Goal: Task Accomplishment & Management: Use online tool/utility

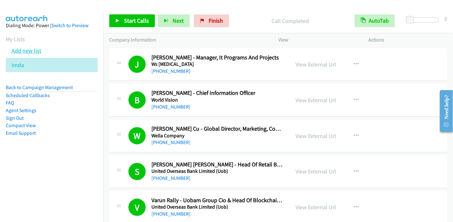
click at [34, 49] on link "Add new list" at bounding box center [26, 50] width 30 height 7
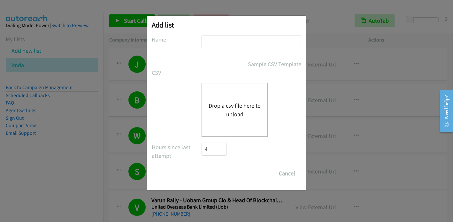
click at [241, 43] on input "text" at bounding box center [251, 41] width 100 height 13
type input "IMDA"
click at [231, 100] on div "Drop a csv file here to upload" at bounding box center [234, 110] width 66 height 54
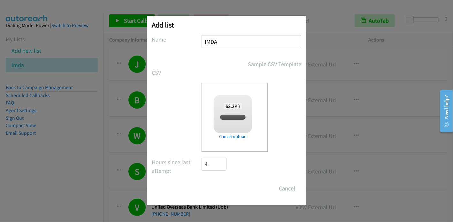
checkbox input "true"
click at [216, 188] on input "Save List" at bounding box center [218, 188] width 34 height 13
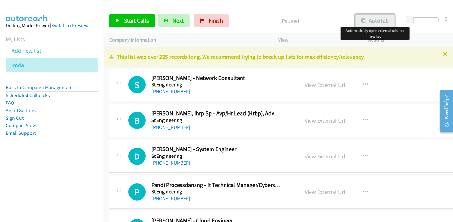
click at [380, 21] on button "AutoTab" at bounding box center [375, 20] width 40 height 13
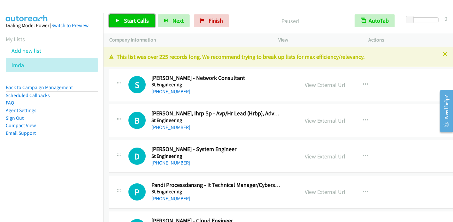
click at [136, 20] on span "Start Calls" at bounding box center [136, 20] width 25 height 7
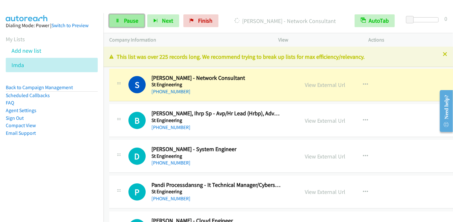
click at [133, 24] on link "Pause" at bounding box center [126, 20] width 35 height 13
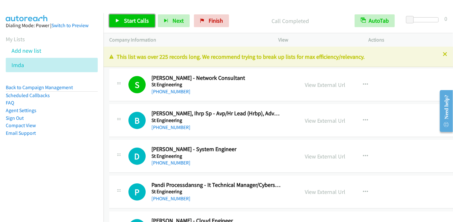
click at [128, 20] on span "Start Calls" at bounding box center [136, 20] width 25 height 7
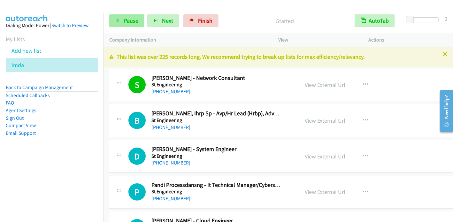
click at [126, 21] on span "Pause" at bounding box center [131, 20] width 14 height 7
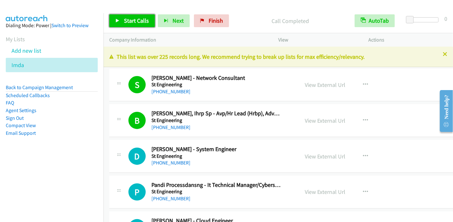
click at [131, 20] on span "Start Calls" at bounding box center [136, 20] width 25 height 7
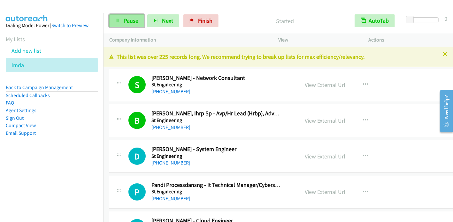
click at [123, 18] on link "Pause" at bounding box center [126, 20] width 35 height 13
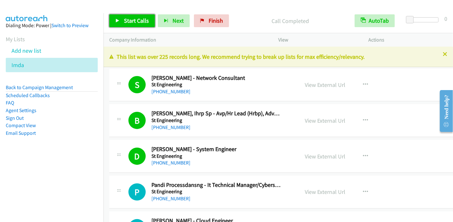
click at [123, 19] on link "Start Calls" at bounding box center [132, 20] width 46 height 13
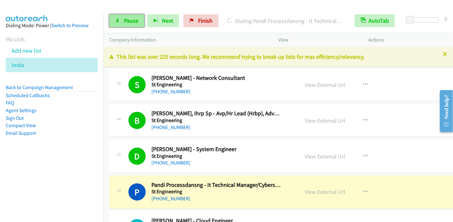
click at [127, 20] on span "Pause" at bounding box center [131, 20] width 14 height 7
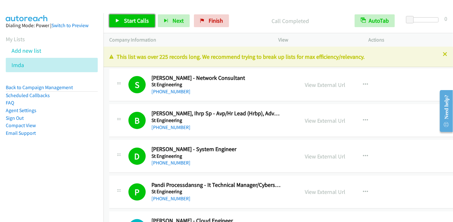
click at [126, 23] on span "Start Calls" at bounding box center [136, 20] width 25 height 7
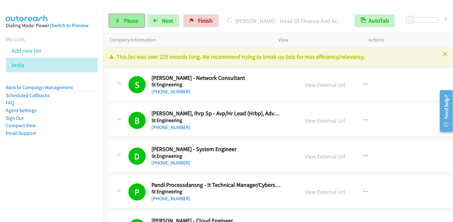
click at [131, 22] on span "Pause" at bounding box center [131, 20] width 14 height 7
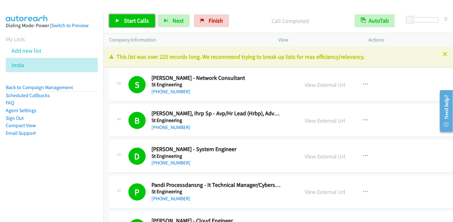
click at [133, 20] on span "Start Calls" at bounding box center [136, 20] width 25 height 7
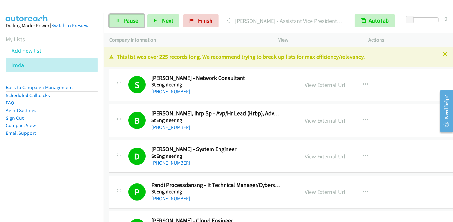
drag, startPoint x: 135, startPoint y: 20, endPoint x: 144, endPoint y: 15, distance: 10.6
click at [135, 20] on span "Pause" at bounding box center [131, 20] width 14 height 7
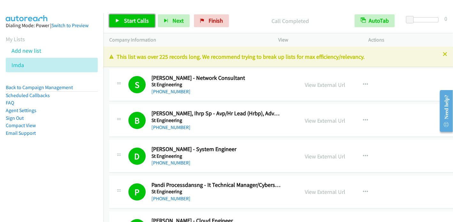
click at [129, 19] on span "Start Calls" at bounding box center [136, 20] width 25 height 7
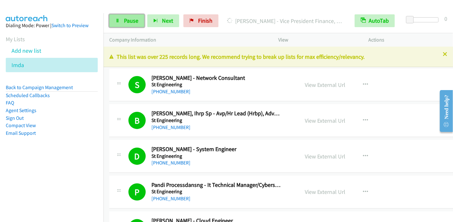
click at [127, 18] on span "Pause" at bounding box center [131, 20] width 14 height 7
